Goal: Transaction & Acquisition: Download file/media

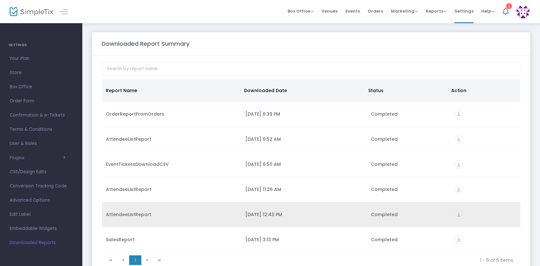
scroll to position [2, 0]
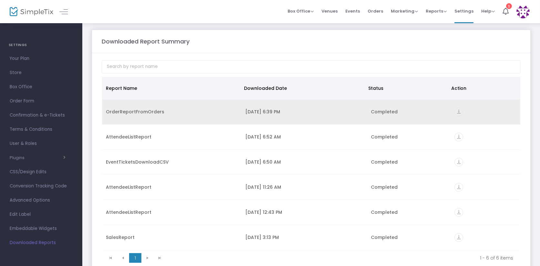
click at [457, 110] on icon "vertical_align_bottom" at bounding box center [458, 112] width 9 height 9
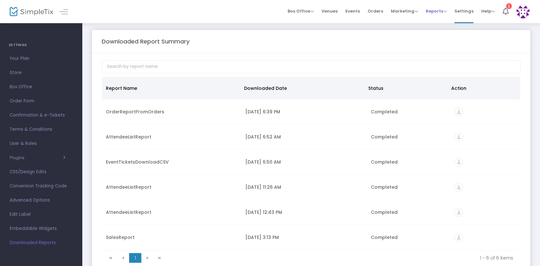
click at [432, 11] on span "Reports" at bounding box center [436, 11] width 21 height 6
click at [443, 31] on li "Sales Reports" at bounding box center [447, 34] width 42 height 13
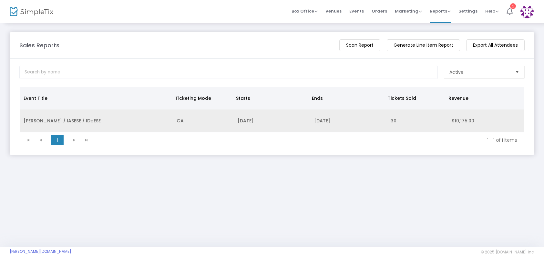
click at [61, 119] on td "[PERSON_NAME] / IASESE / IDoESE" at bounding box center [96, 121] width 153 height 23
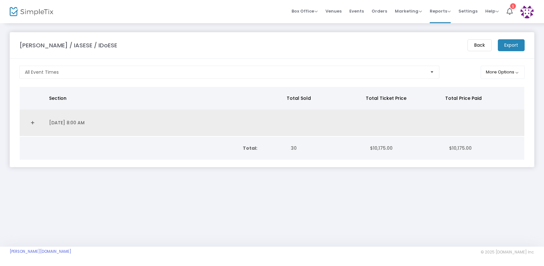
click at [33, 121] on link "Expand Details" at bounding box center [33, 123] width 18 height 10
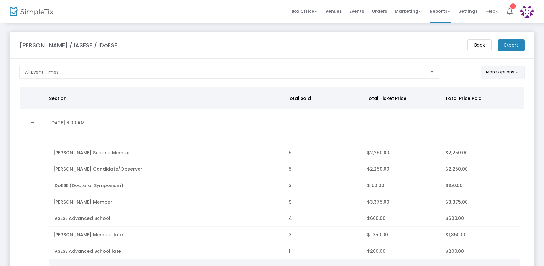
click at [502, 70] on button "More Options" at bounding box center [502, 72] width 44 height 13
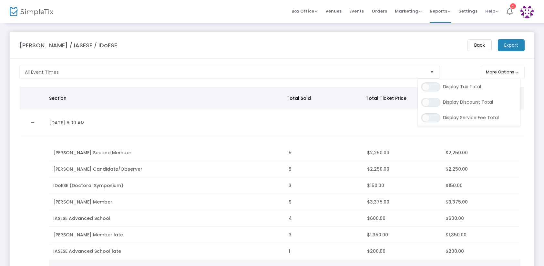
click at [506, 52] on m-panel-header "[PERSON_NAME] / IASESE / IDoESE Back Export" at bounding box center [272, 45] width 524 height 26
click at [505, 46] on m-button "Export" at bounding box center [510, 45] width 27 height 12
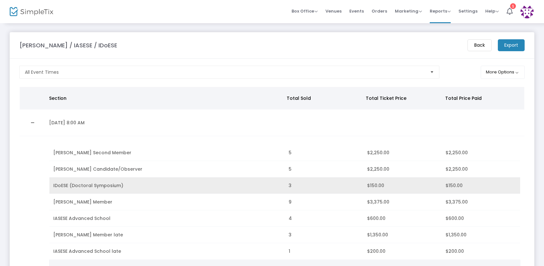
scroll to position [17, 0]
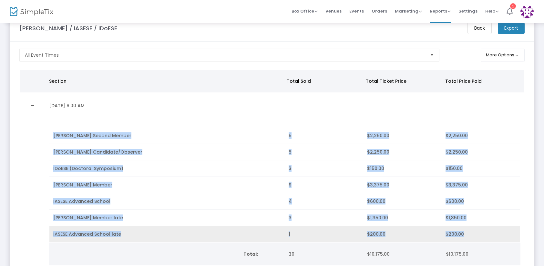
drag, startPoint x: 50, startPoint y: 131, endPoint x: 460, endPoint y: 232, distance: 422.5
click at [462, 236] on tbody "[PERSON_NAME] Second Member 5 $2,250.00 $2,250.00 [PERSON_NAME] Candidate/Obser…" at bounding box center [284, 185] width 470 height 115
copy tbody "[PERSON_NAME] Second Member 5 $2,250.00 $2,250.00 [PERSON_NAME] Candidate/Obser…"
